Goal: Information Seeking & Learning: Learn about a topic

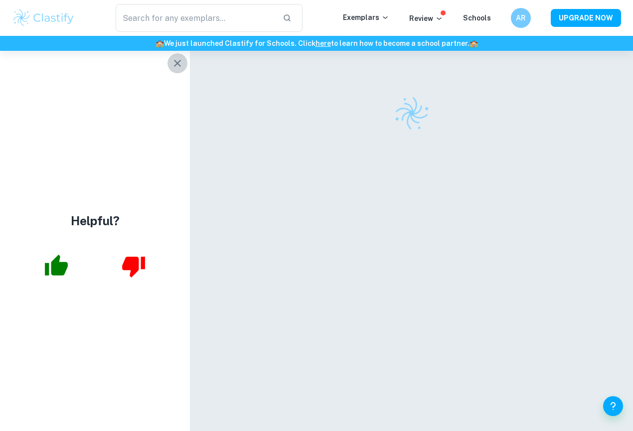
click at [174, 69] on icon "button" at bounding box center [178, 63] width 12 height 12
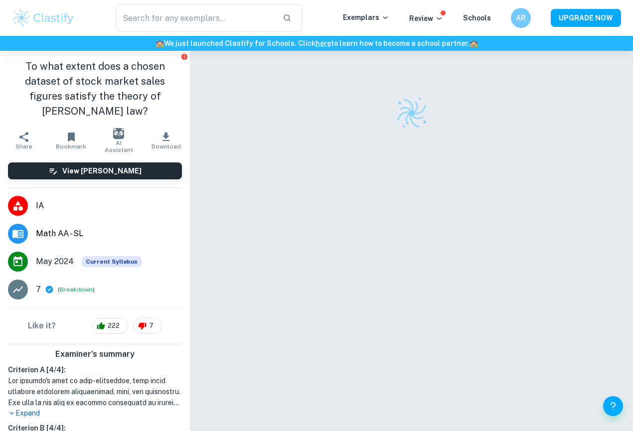
scroll to position [51, 0]
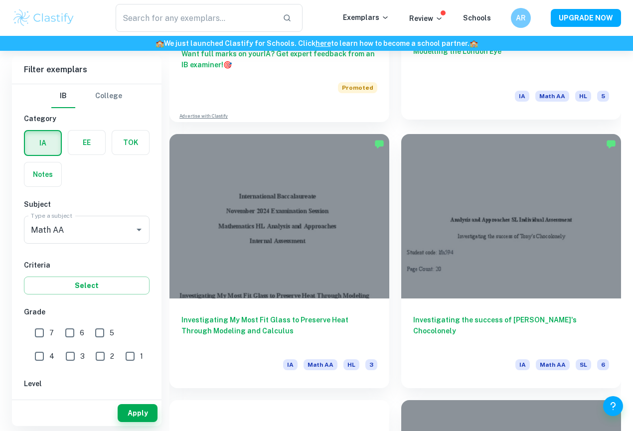
scroll to position [739, 0]
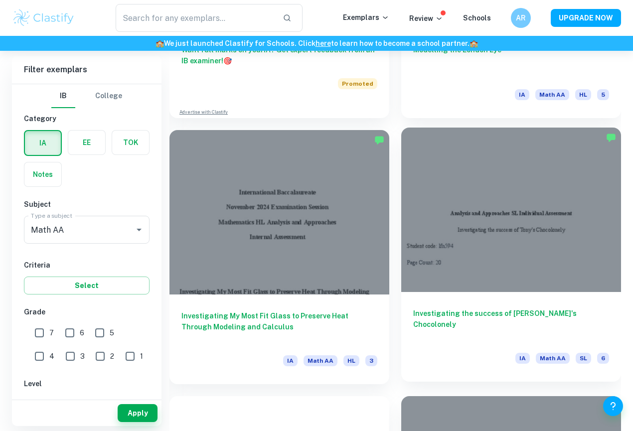
click at [540, 169] on div at bounding box center [511, 210] width 220 height 165
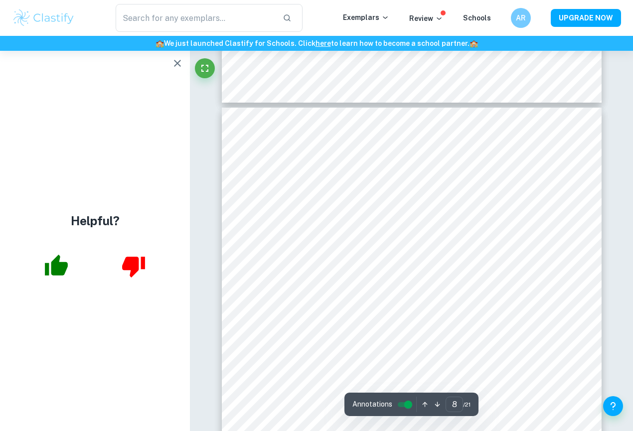
scroll to position [3857, 0]
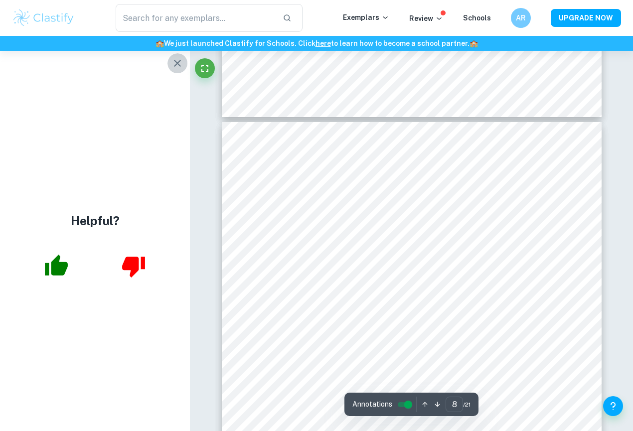
click at [177, 70] on button "button" at bounding box center [178, 63] width 20 height 20
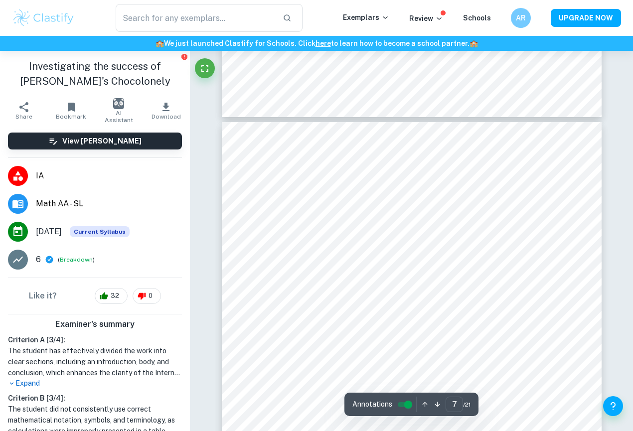
scroll to position [3811, 0]
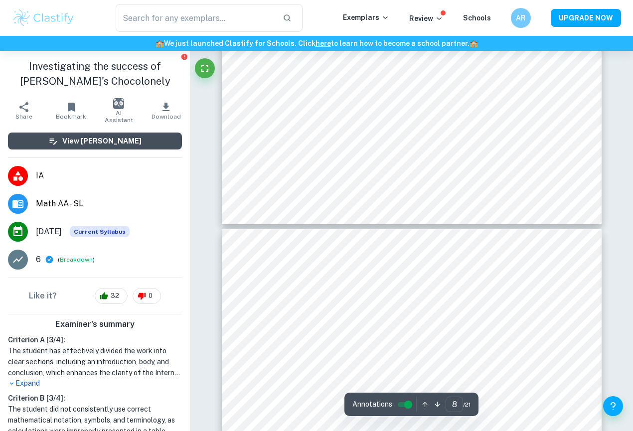
type input "7"
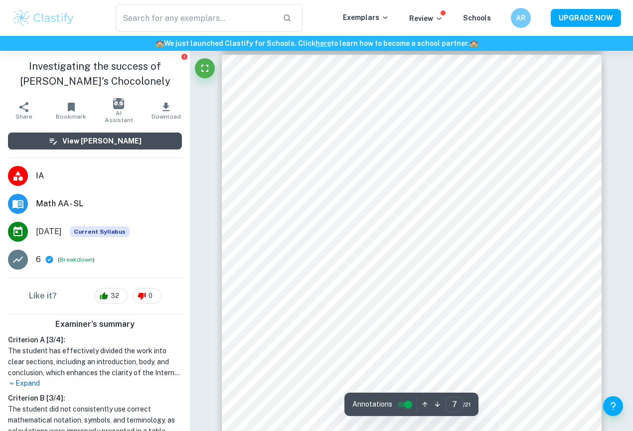
scroll to position [3357, 0]
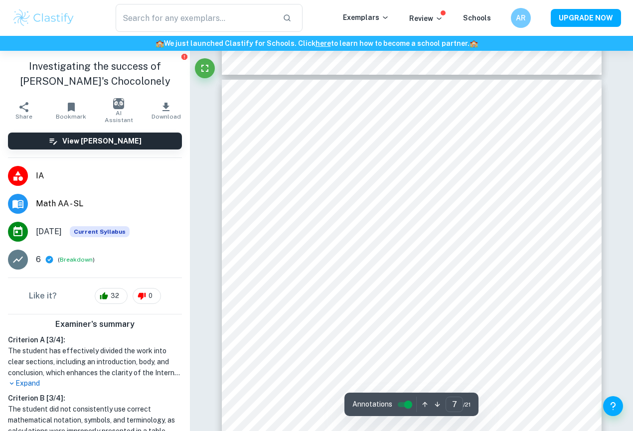
click at [36, 382] on p "Expand" at bounding box center [95, 383] width 174 height 10
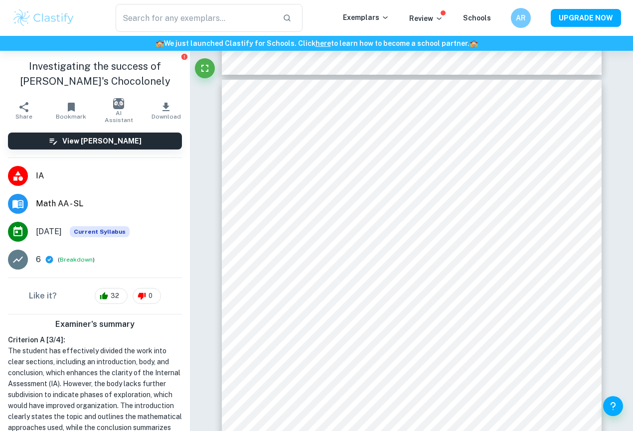
scroll to position [0, 0]
